Goal: Information Seeking & Learning: Learn about a topic

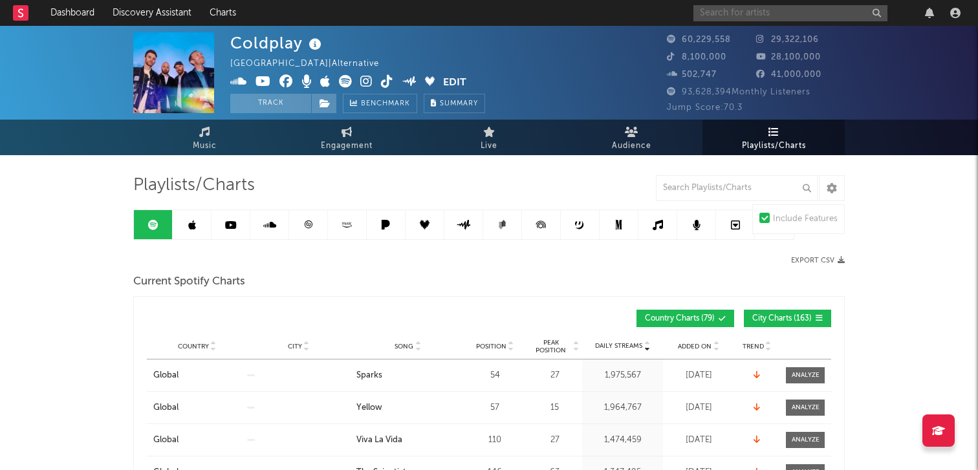
click at [711, 12] on input "text" at bounding box center [790, 13] width 194 height 16
type input "[PERSON_NAME]"
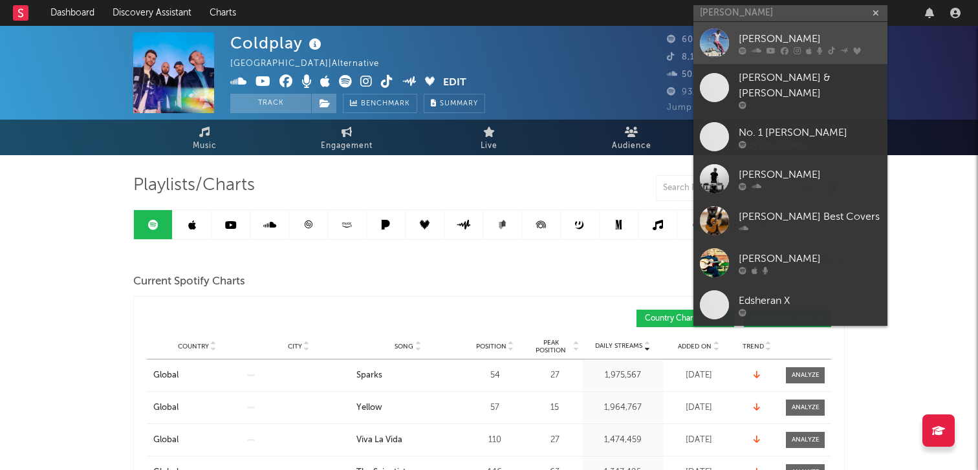
click at [811, 49] on div at bounding box center [810, 51] width 142 height 8
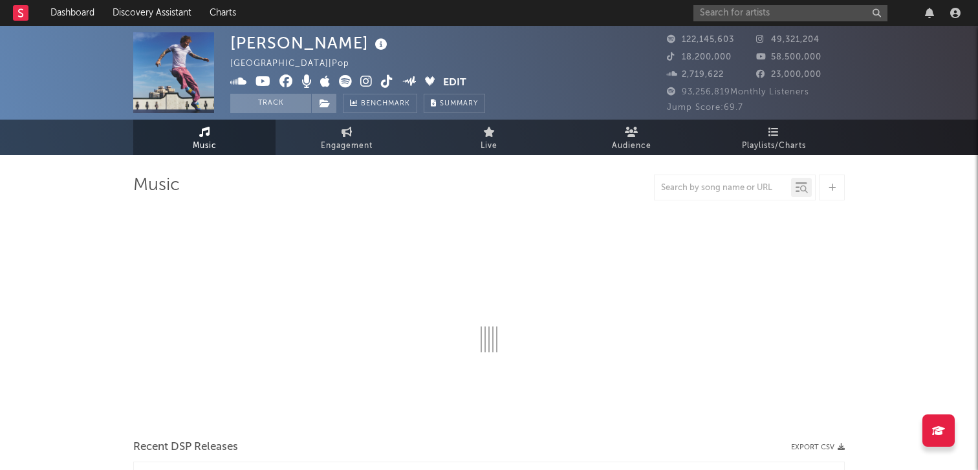
select select "6m"
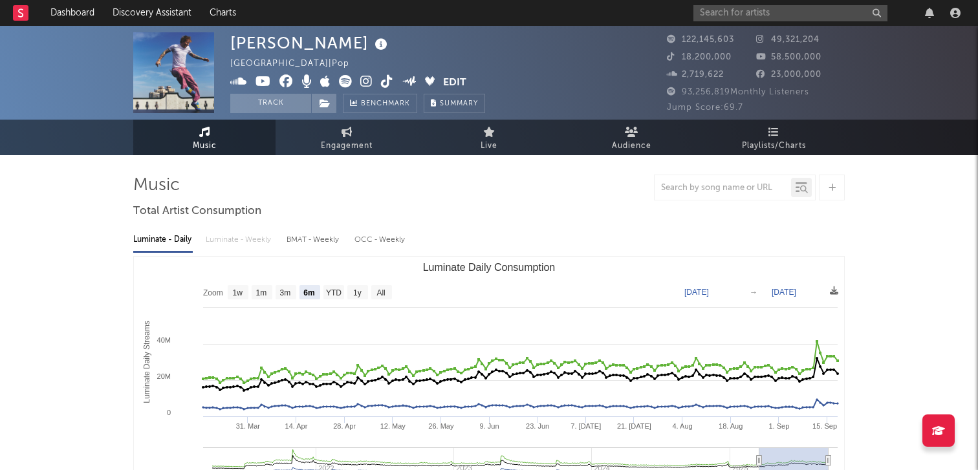
select select "6m"
click at [217, 135] on link "Music" at bounding box center [204, 138] width 142 height 36
click at [789, 146] on span "Playlists/Charts" at bounding box center [774, 146] width 64 height 16
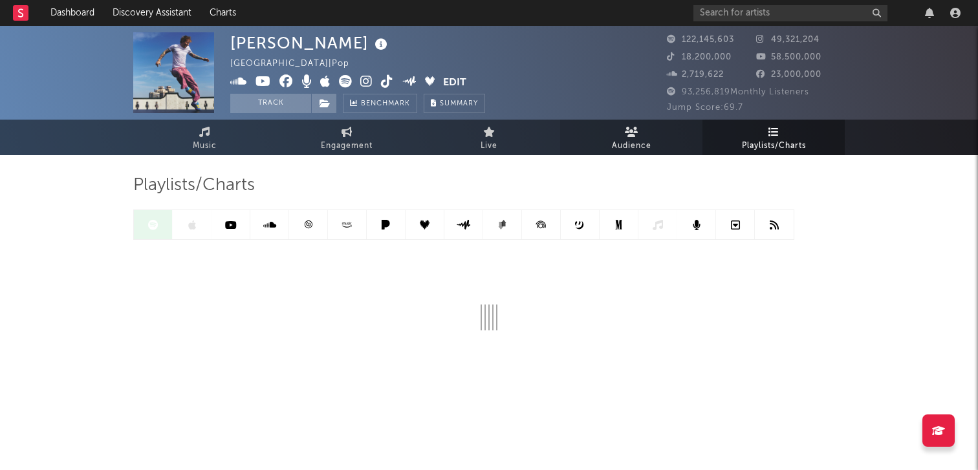
click at [642, 144] on span "Audience" at bounding box center [631, 146] width 39 height 16
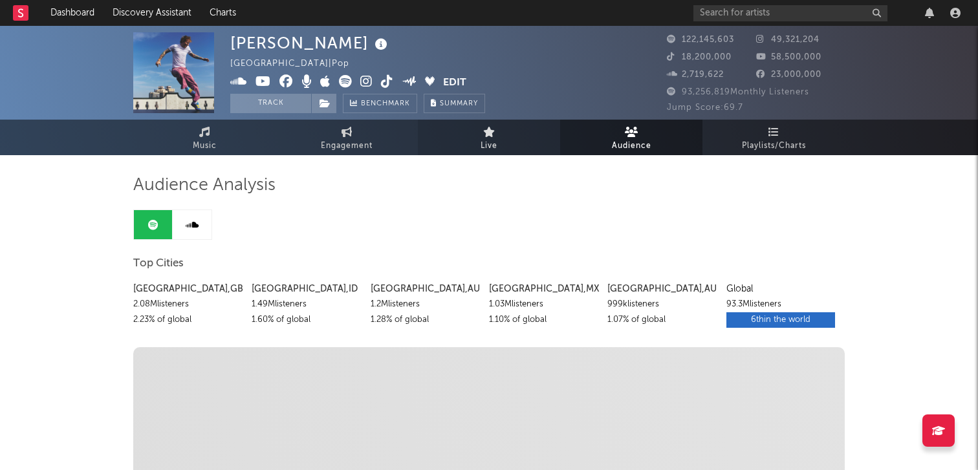
click at [492, 149] on span "Live" at bounding box center [489, 146] width 17 height 16
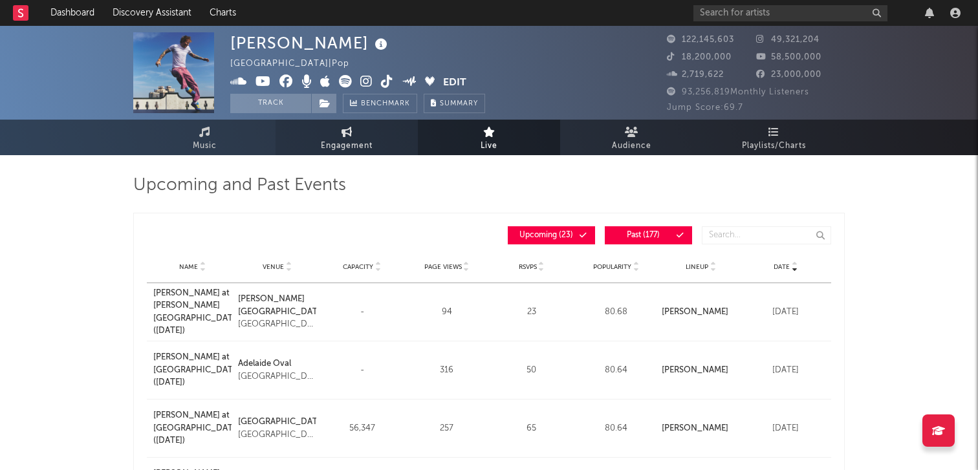
click at [378, 147] on link "Engagement" at bounding box center [347, 138] width 142 height 36
select select "1w"
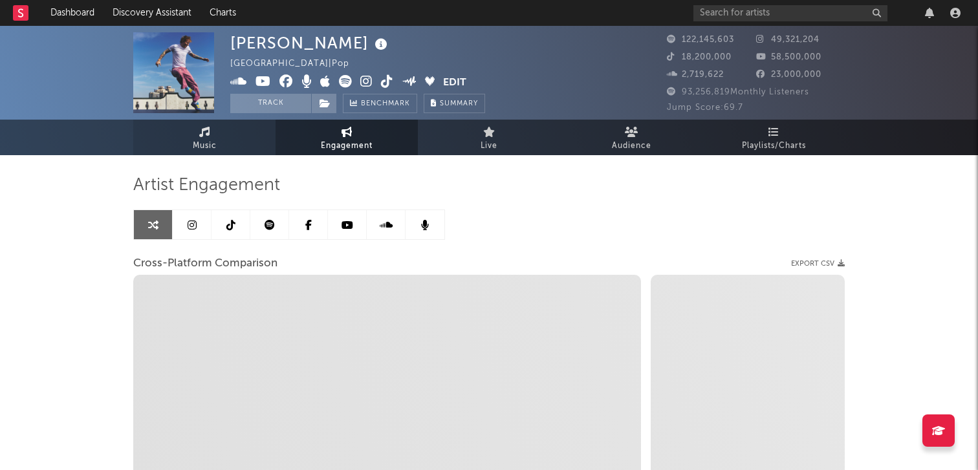
click at [222, 149] on link "Music" at bounding box center [204, 138] width 142 height 36
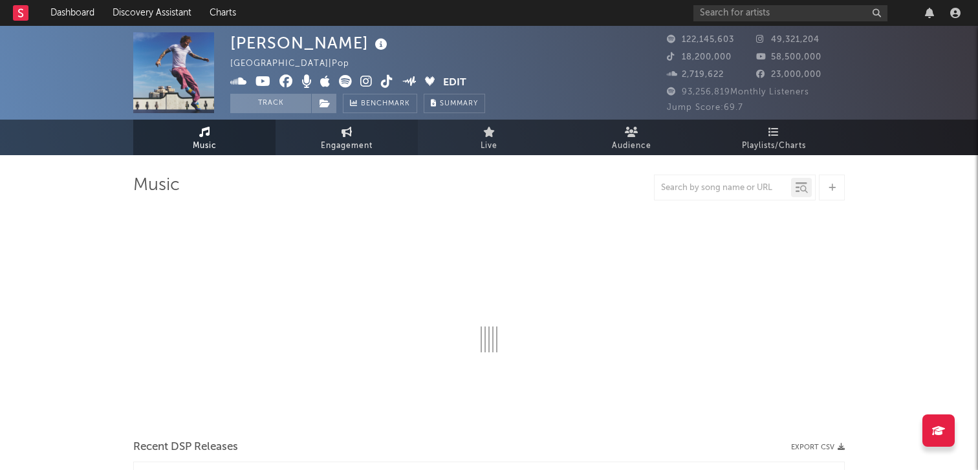
click at [322, 151] on span "Engagement" at bounding box center [347, 146] width 52 height 16
select select "1w"
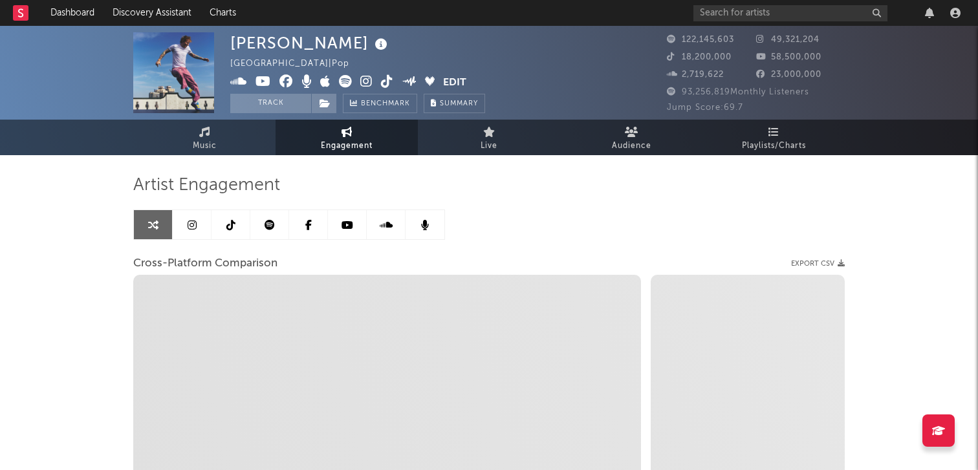
click at [197, 157] on div "Artist Engagement Cross-Platform Comparison Export CSV Zoom 1w 1m 3m 6m YTD 1y …" at bounding box center [489, 410] width 712 height 511
click at [223, 143] on link "Music" at bounding box center [204, 138] width 142 height 36
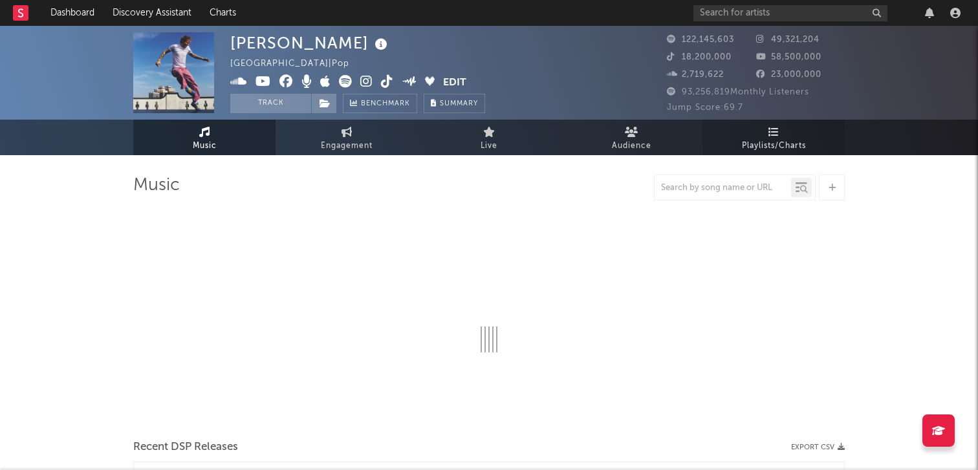
select select "6m"
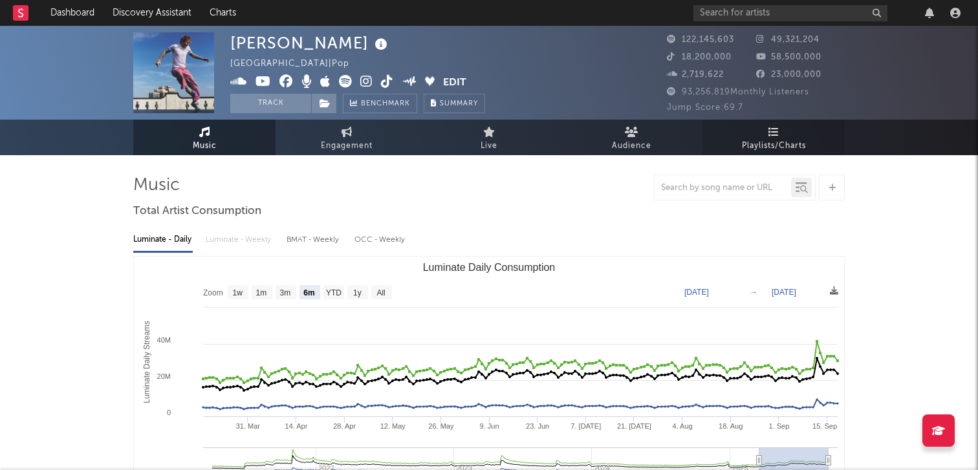
select select "6m"
click at [760, 153] on span "Playlists/Charts" at bounding box center [774, 146] width 64 height 16
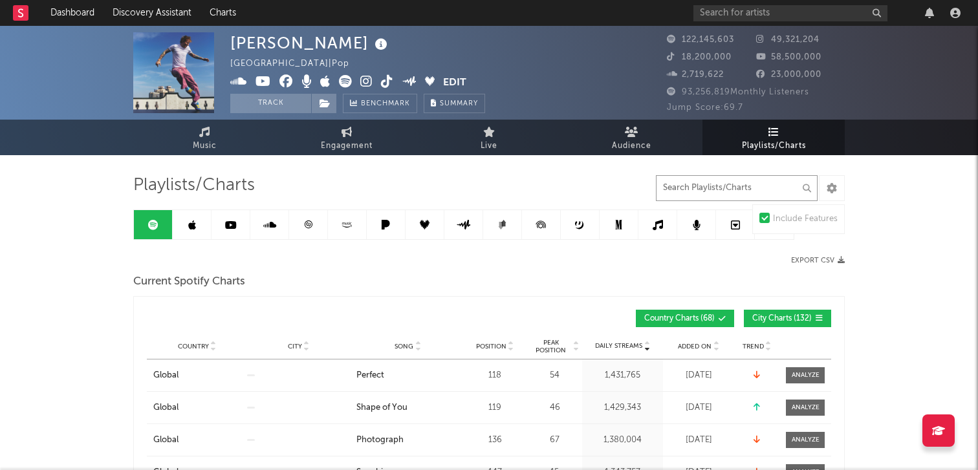
click at [702, 189] on input "text" at bounding box center [737, 188] width 162 height 26
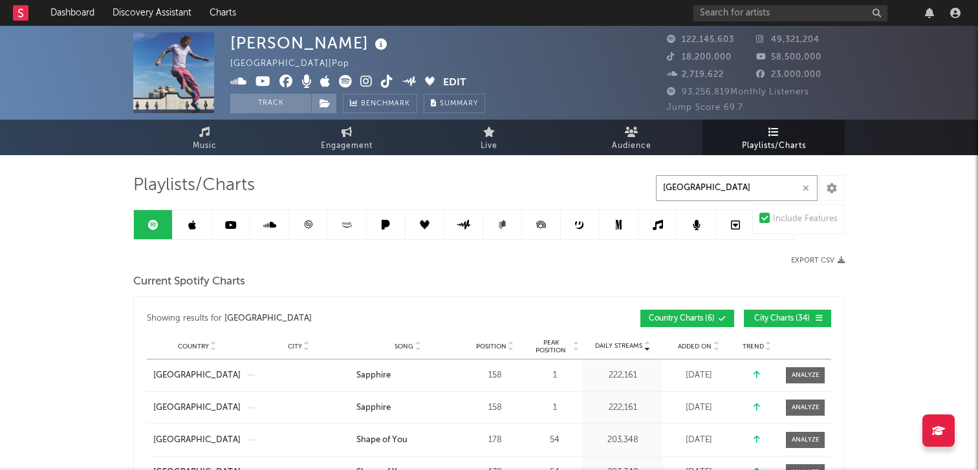
type input "[GEOGRAPHIC_DATA]"
click at [197, 227] on link at bounding box center [192, 224] width 39 height 29
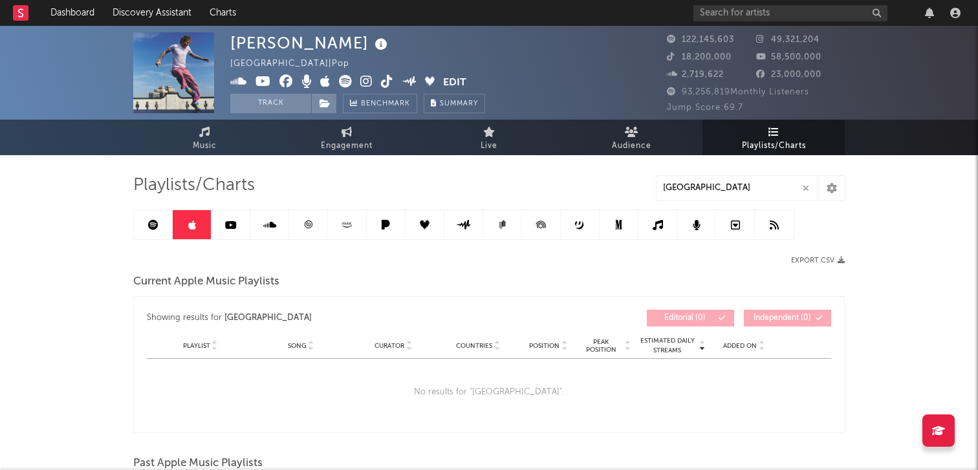
click at [232, 224] on icon at bounding box center [231, 225] width 12 height 10
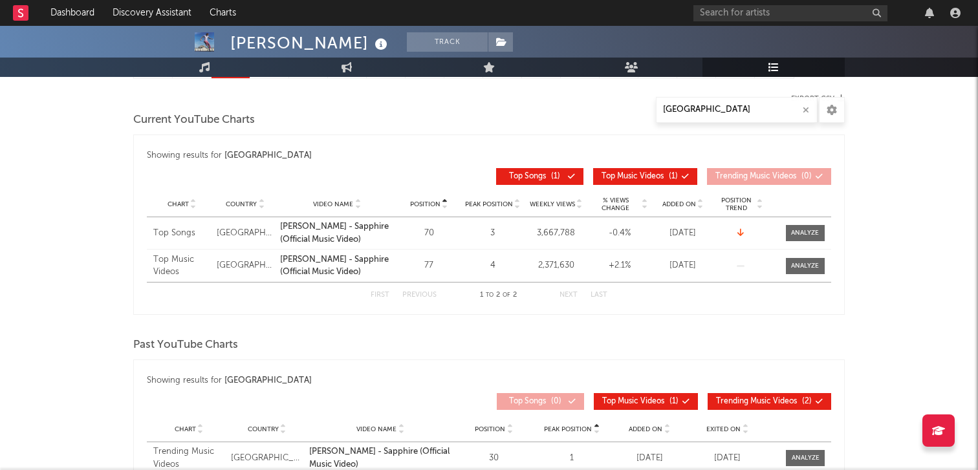
scroll to position [76, 0]
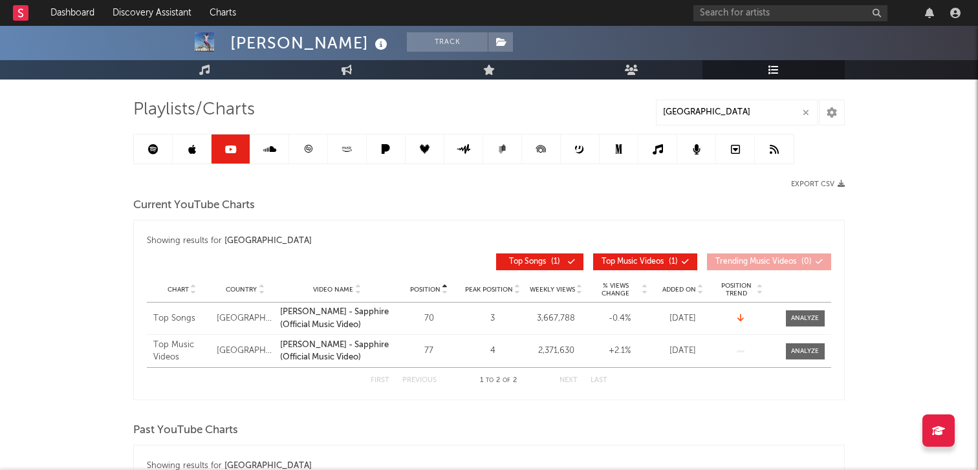
click at [279, 164] on div at bounding box center [463, 149] width 661 height 30
click at [276, 154] on link at bounding box center [269, 149] width 39 height 29
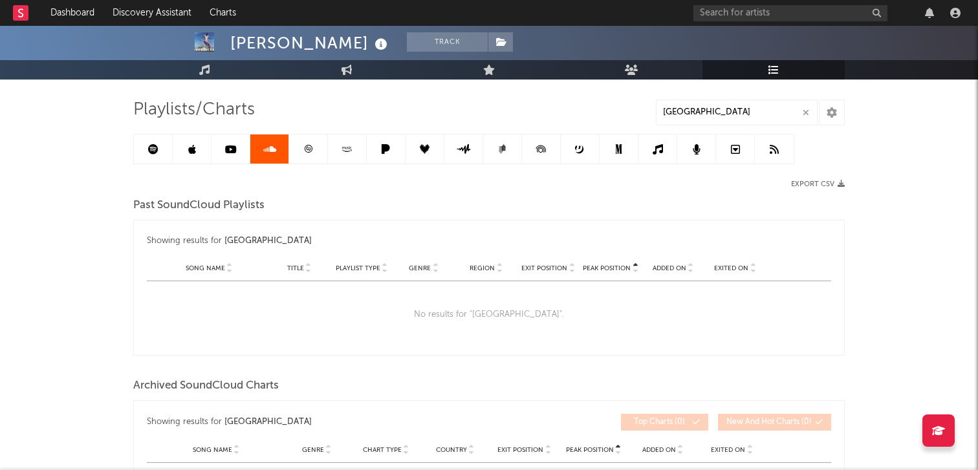
click at [296, 155] on link at bounding box center [308, 149] width 39 height 29
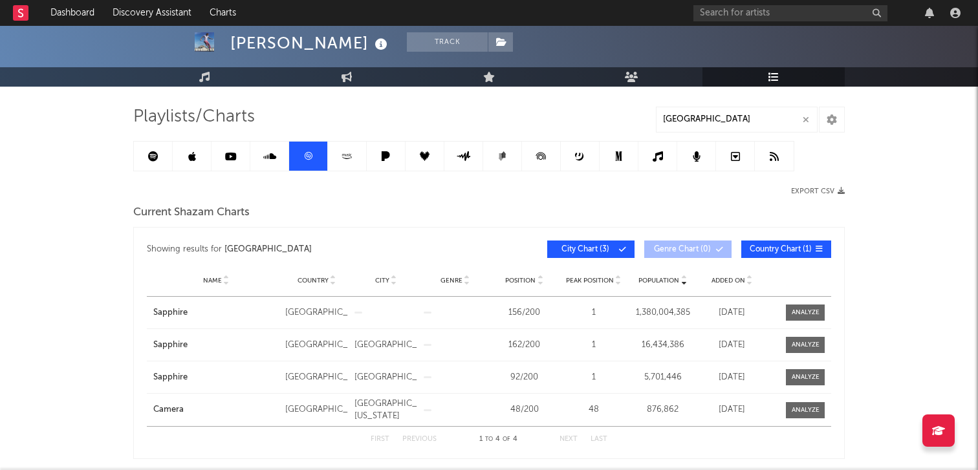
scroll to position [65, 0]
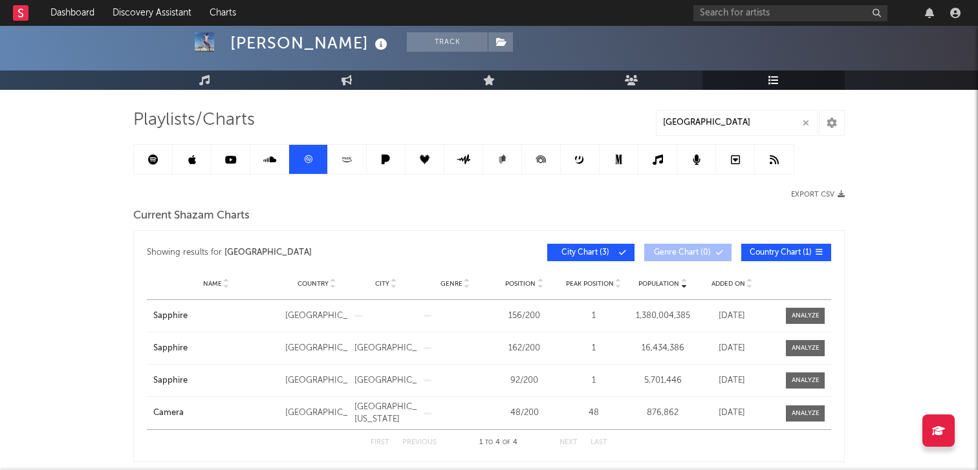
click at [279, 146] on link at bounding box center [269, 159] width 39 height 29
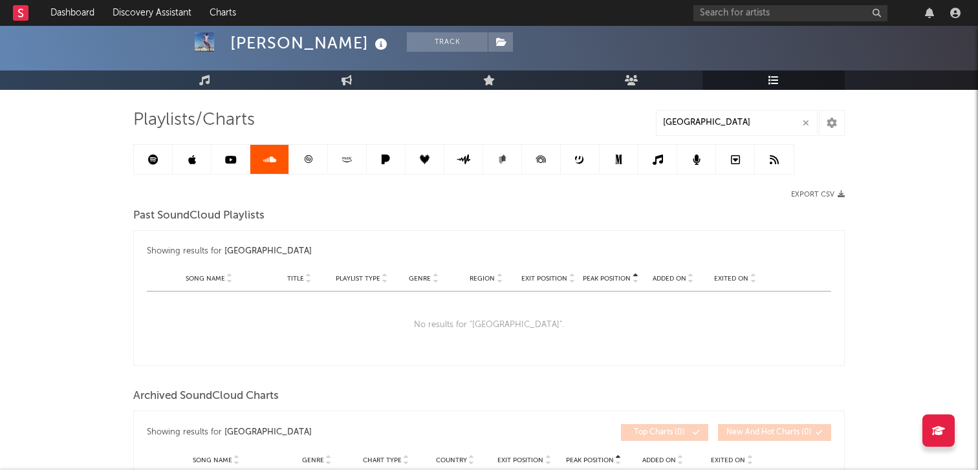
click at [216, 164] on link at bounding box center [231, 159] width 39 height 29
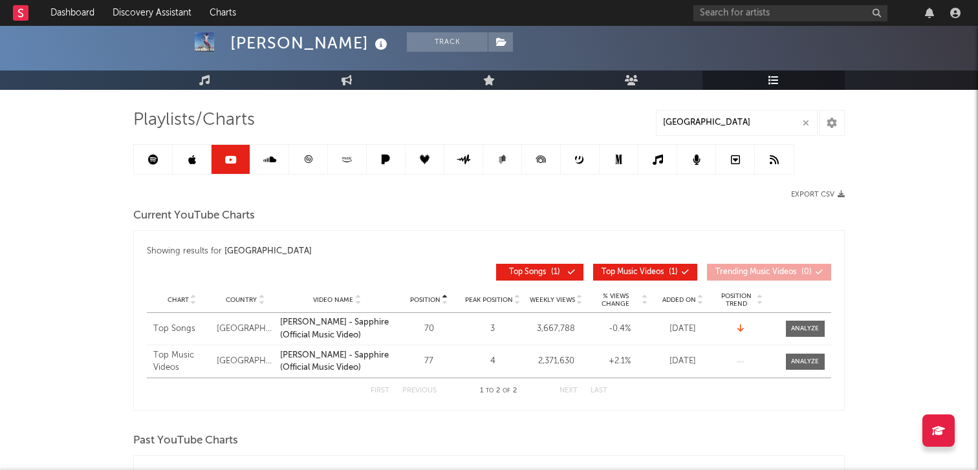
click at [159, 162] on link at bounding box center [153, 159] width 39 height 29
